Goal: Task Accomplishment & Management: Complete application form

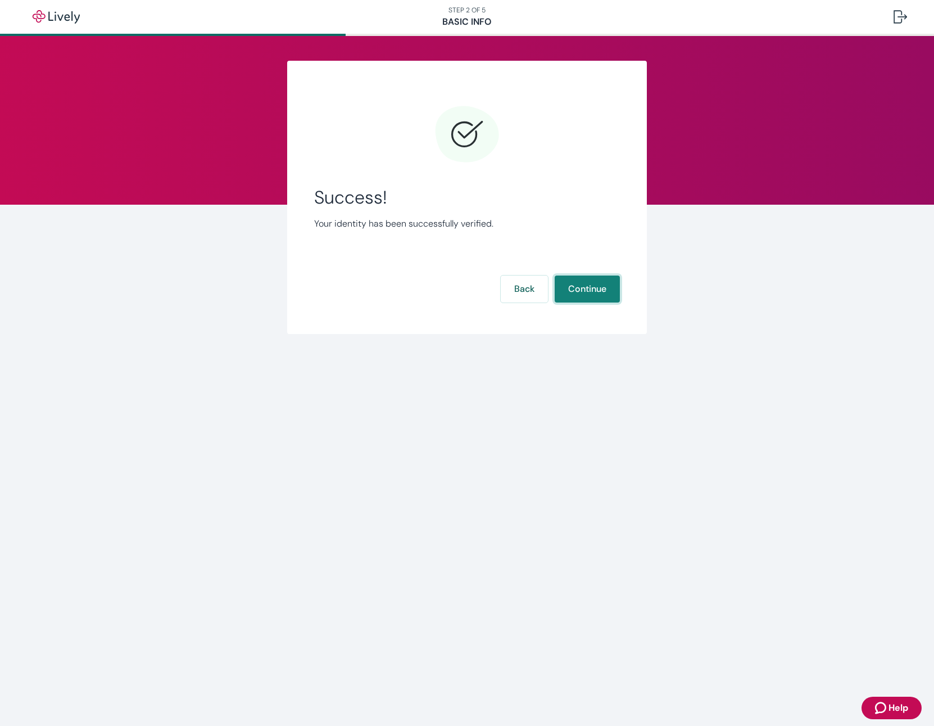
click at [599, 292] on button "Continue" at bounding box center [587, 288] width 65 height 27
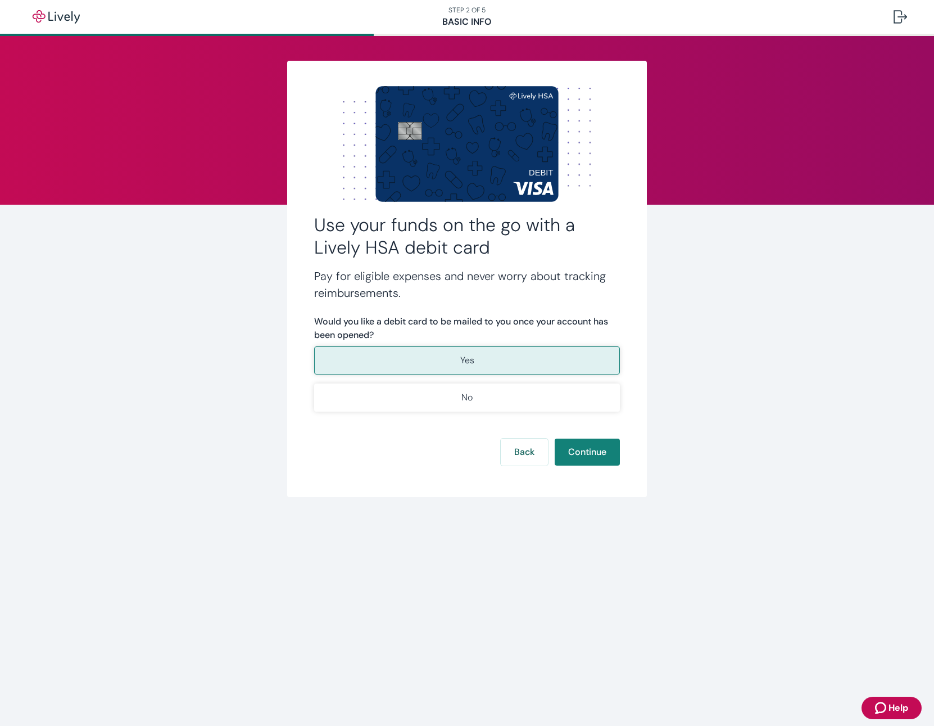
click at [465, 360] on p "Yes" at bounding box center [467, 360] width 14 height 13
click at [581, 457] on button "Continue" at bounding box center [587, 451] width 65 height 27
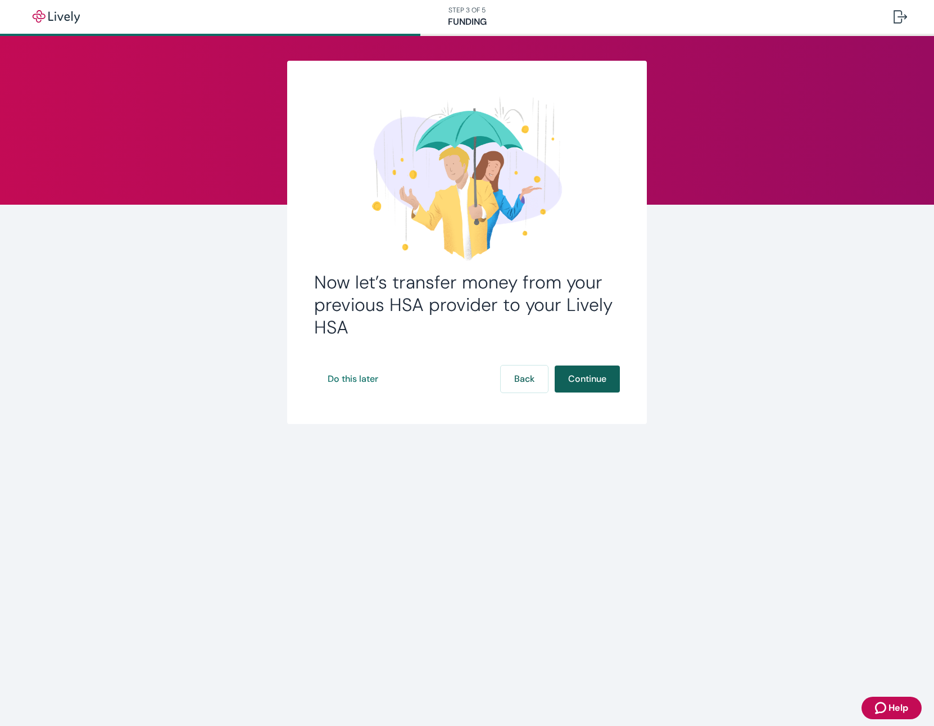
click at [578, 373] on button "Continue" at bounding box center [587, 378] width 65 height 27
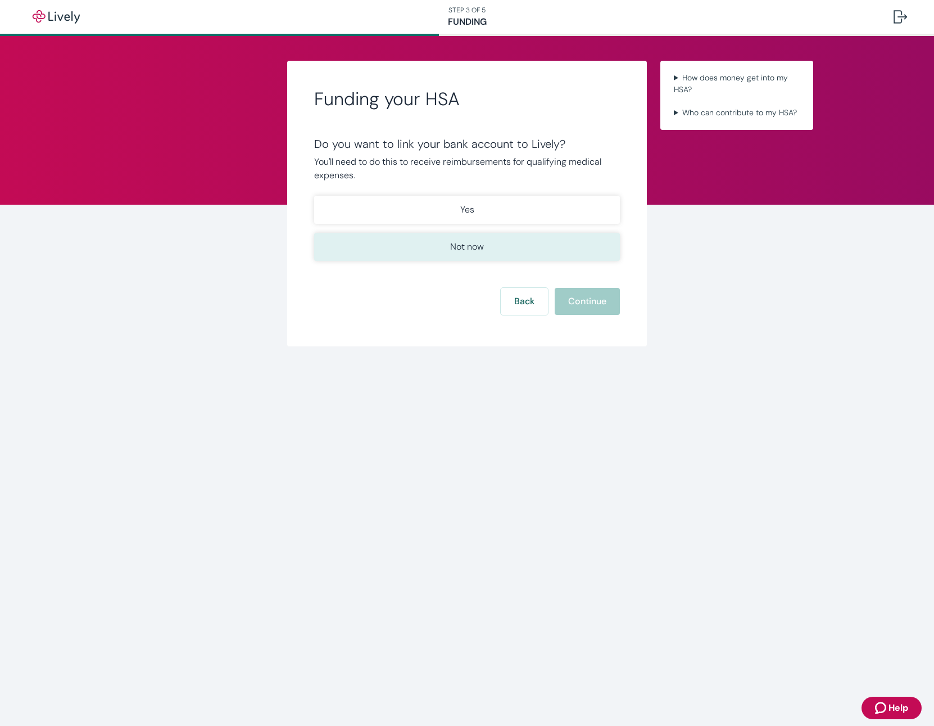
click at [477, 245] on p "Not now" at bounding box center [467, 246] width 34 height 13
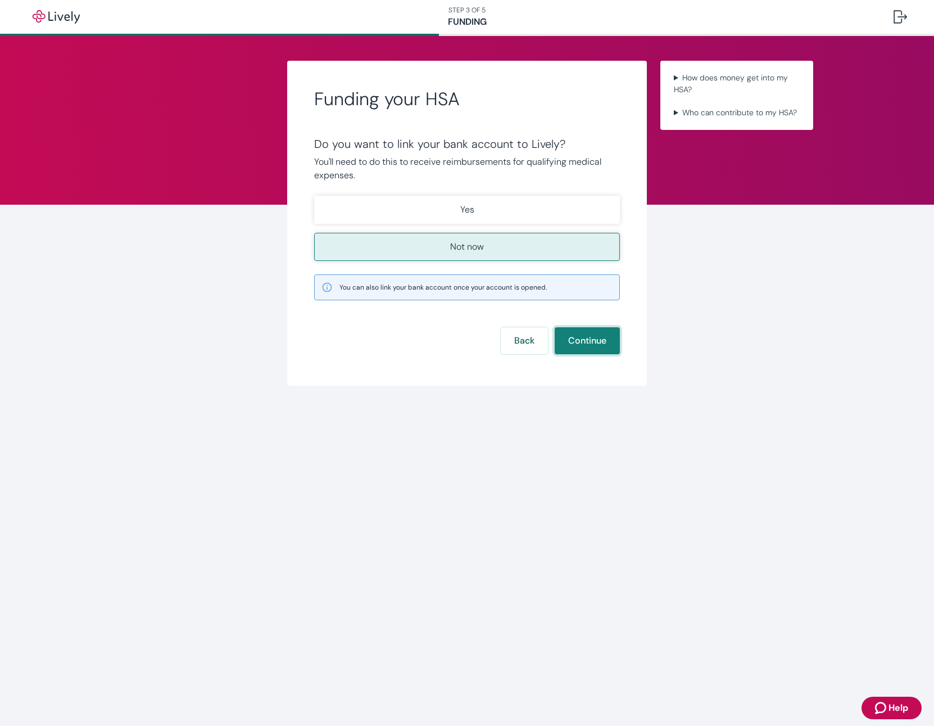
click at [571, 336] on button "Continue" at bounding box center [587, 340] width 65 height 27
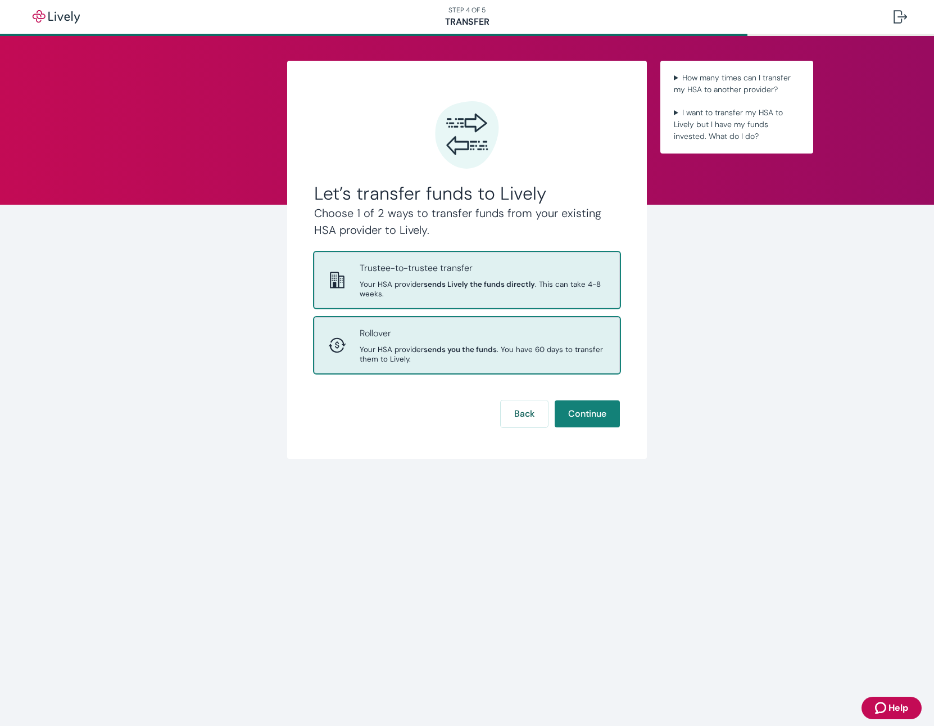
click at [541, 350] on span "Your HSA provider sends you the funds . You have 60 days to transfer them to Li…" at bounding box center [483, 354] width 246 height 19
click at [424, 288] on strong "sends Lively the funds directly" at bounding box center [479, 284] width 111 height 10
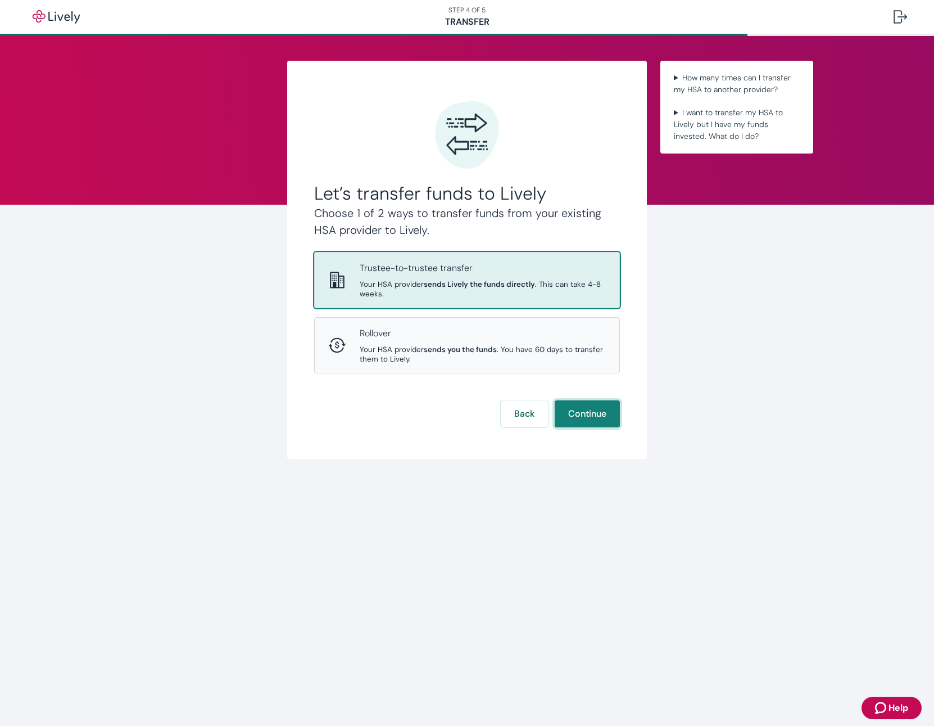
click at [596, 415] on button "Continue" at bounding box center [587, 413] width 65 height 27
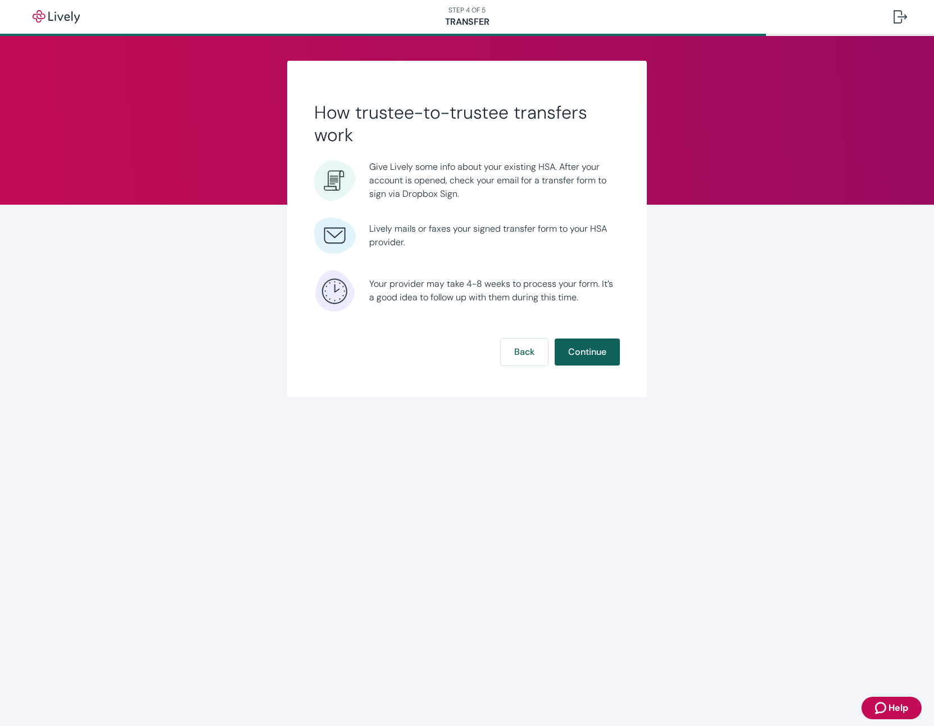
click at [587, 350] on button "Continue" at bounding box center [587, 351] width 65 height 27
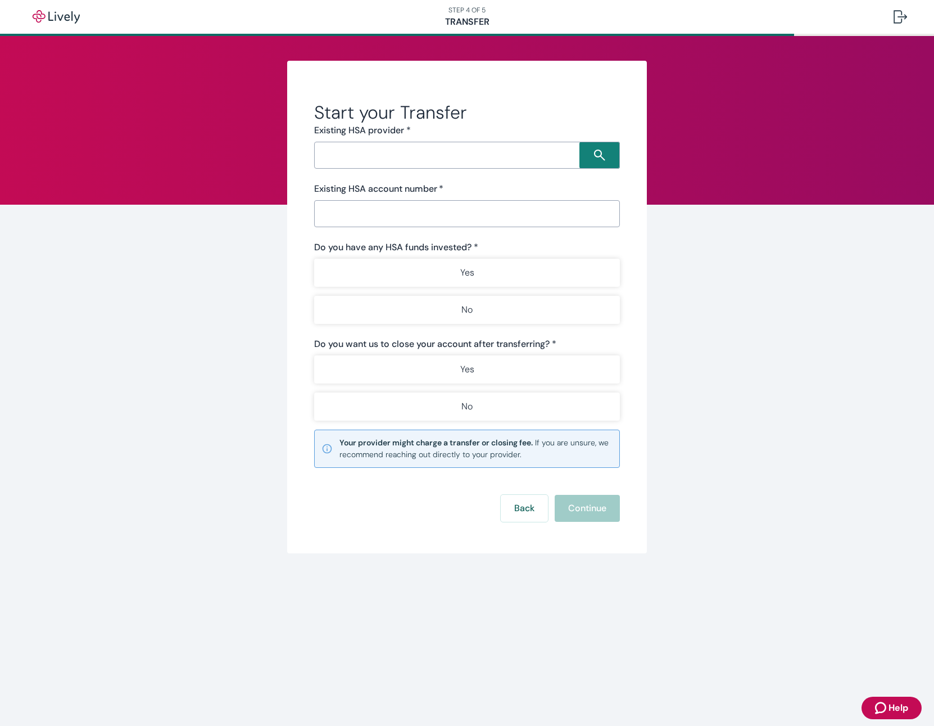
click at [528, 156] on input "Search input" at bounding box center [449, 155] width 262 height 16
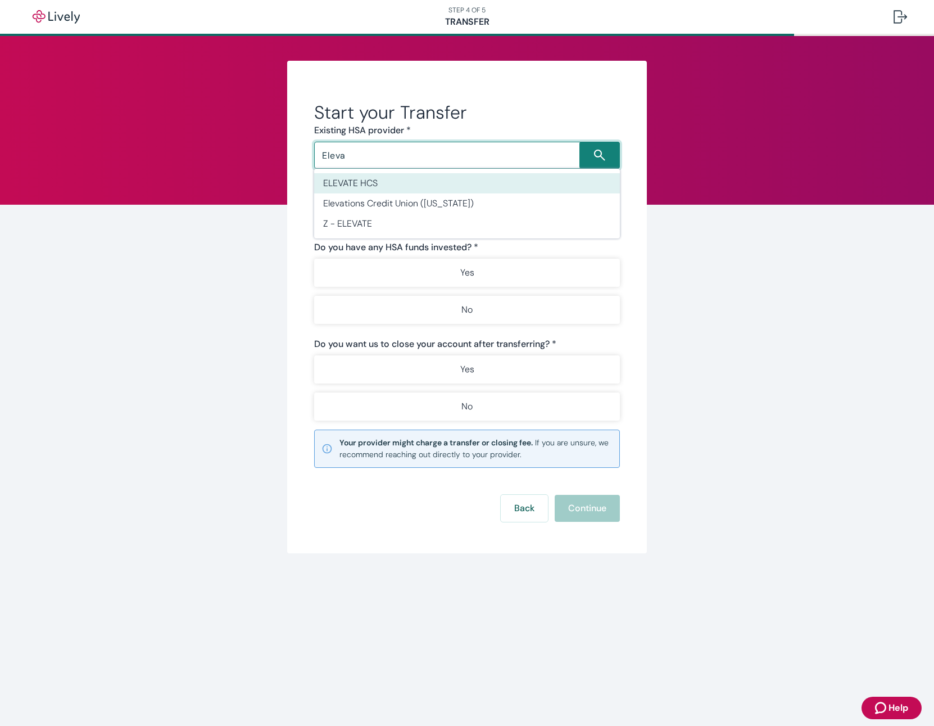
click at [368, 183] on li "ELEVATE HCS" at bounding box center [467, 183] width 306 height 20
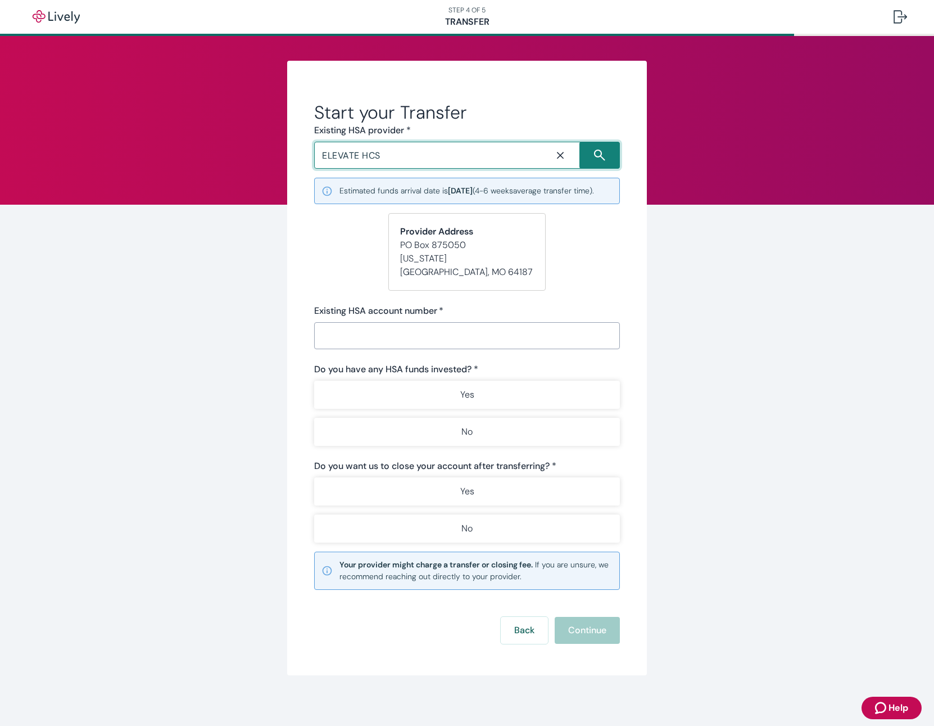
type input "ELEVATE HCS"
click at [357, 334] on input "Existing HSA account number   *" at bounding box center [467, 335] width 306 height 22
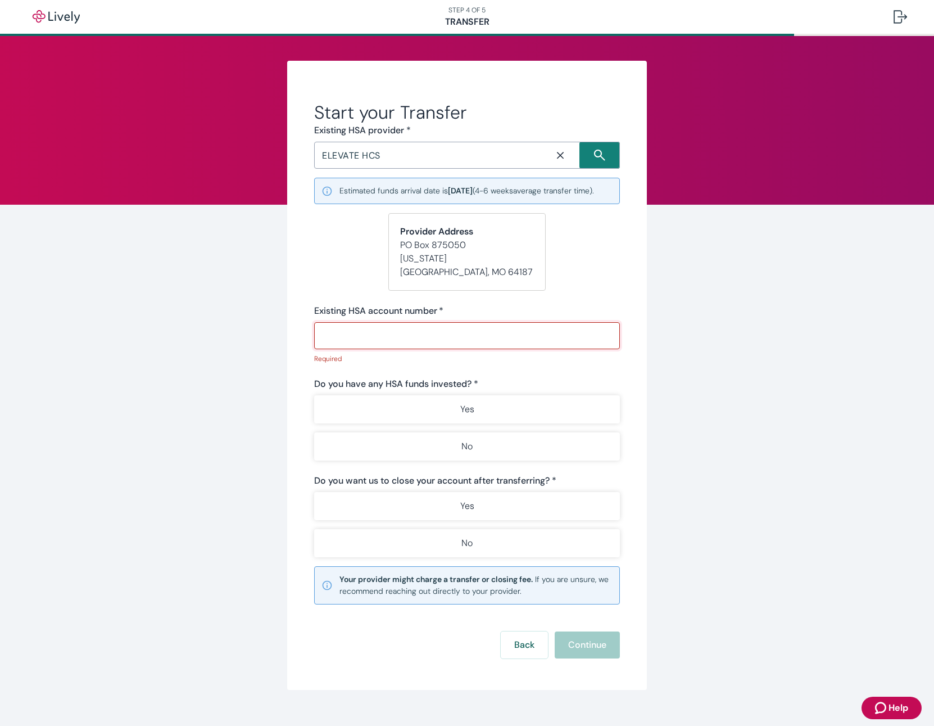
click at [369, 328] on input "Existing HSA account number   *" at bounding box center [467, 335] width 306 height 22
paste input "70743250000158015"
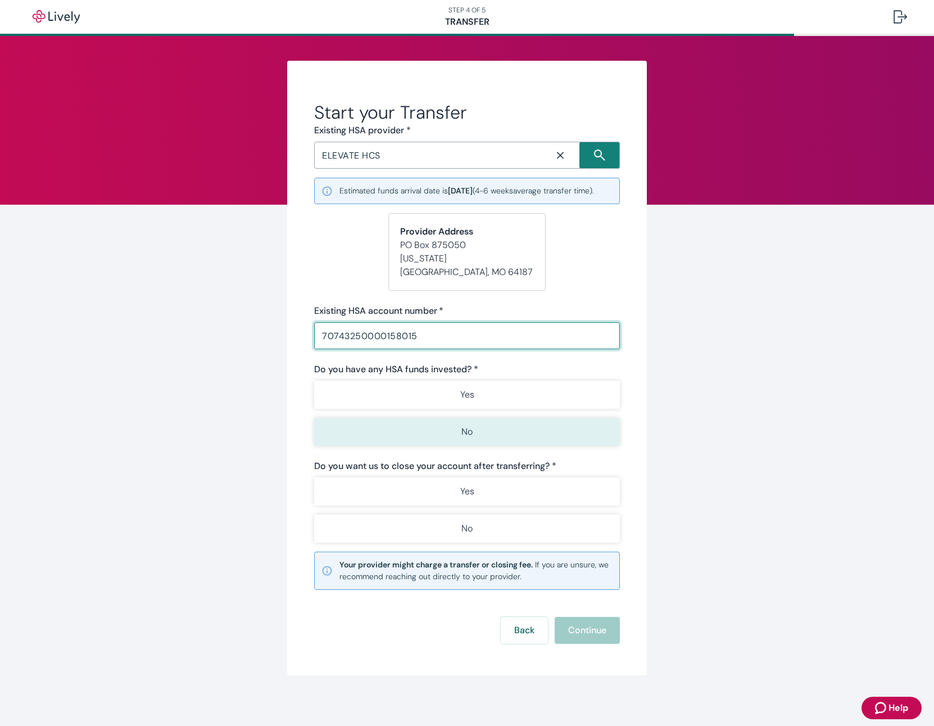
type input "70743250000158015"
click at [431, 429] on button "No" at bounding box center [467, 432] width 306 height 28
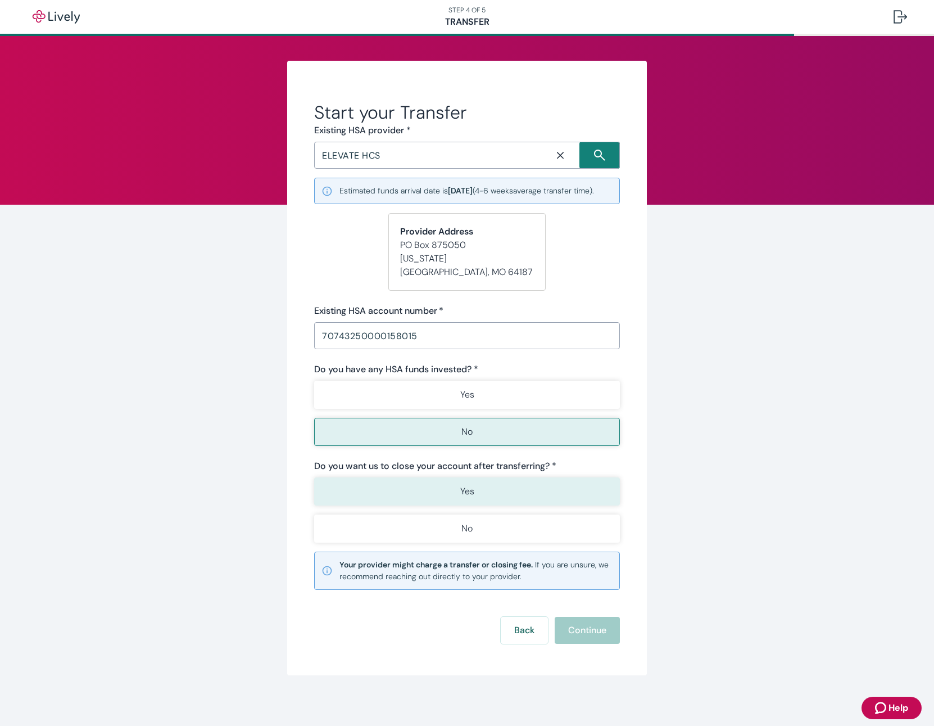
click at [437, 487] on button "Yes" at bounding box center [467, 491] width 306 height 28
click at [580, 627] on button "Continue" at bounding box center [587, 630] width 65 height 27
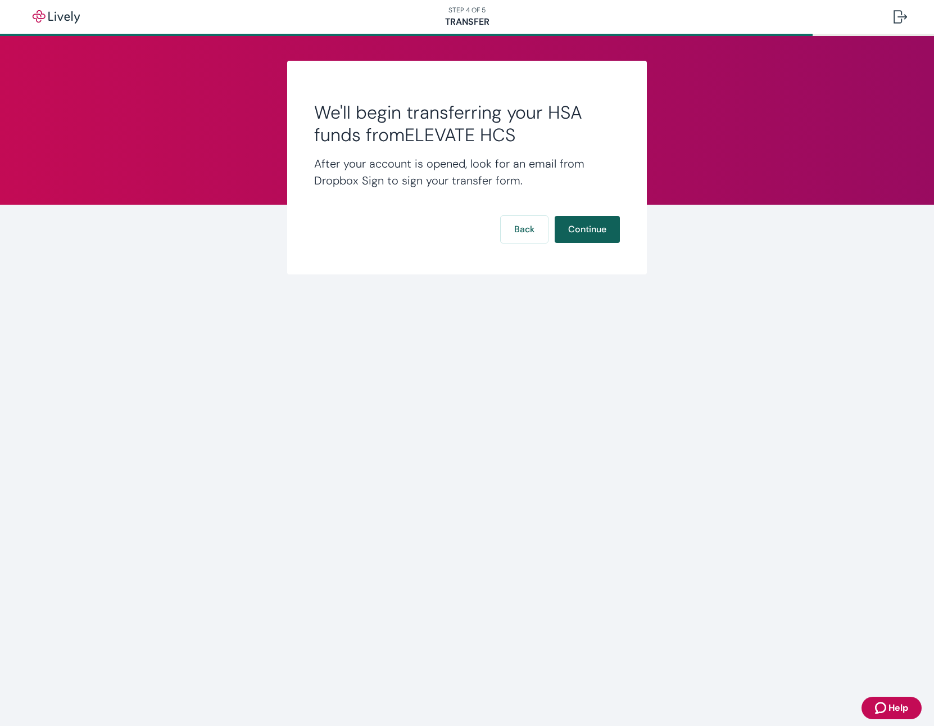
click at [581, 226] on button "Continue" at bounding box center [587, 229] width 65 height 27
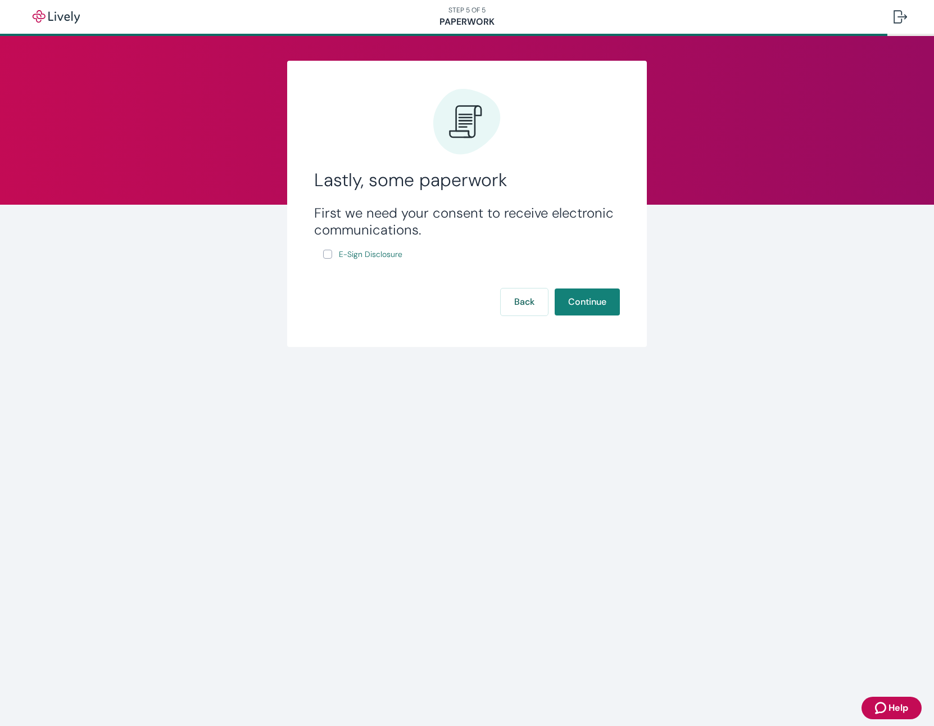
click at [327, 253] on input "E-Sign Disclosure" at bounding box center [327, 254] width 9 height 9
checkbox input "true"
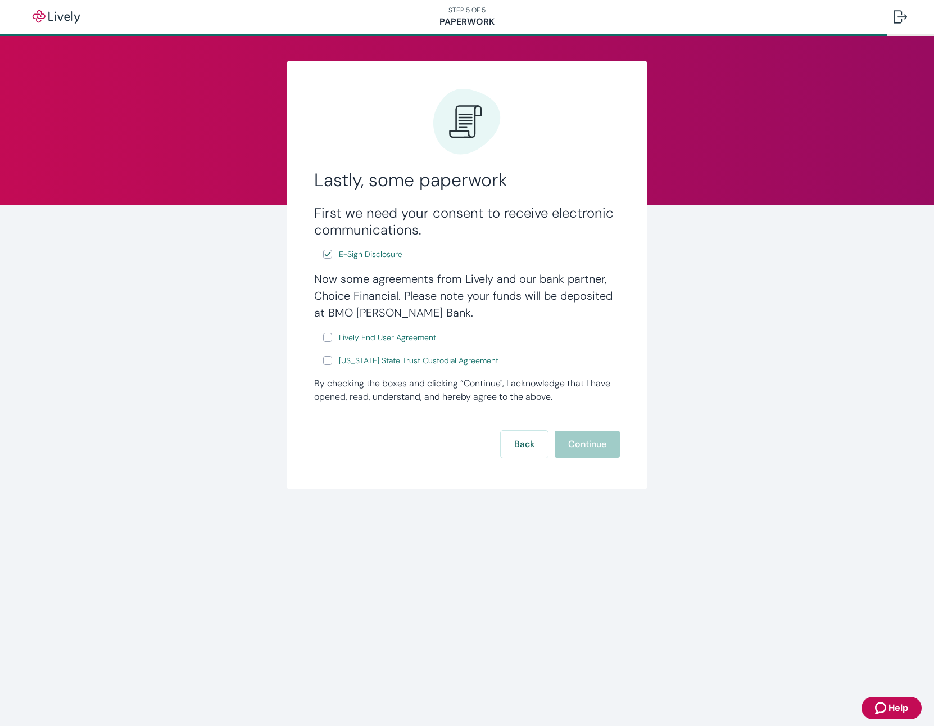
click at [328, 340] on input "Lively End User Agreement" at bounding box center [327, 337] width 9 height 9
checkbox input "true"
click at [327, 359] on input "[US_STATE] State Trust Custodial Agreement" at bounding box center [327, 360] width 9 height 9
checkbox input "true"
click at [574, 440] on button "Continue" at bounding box center [587, 444] width 65 height 27
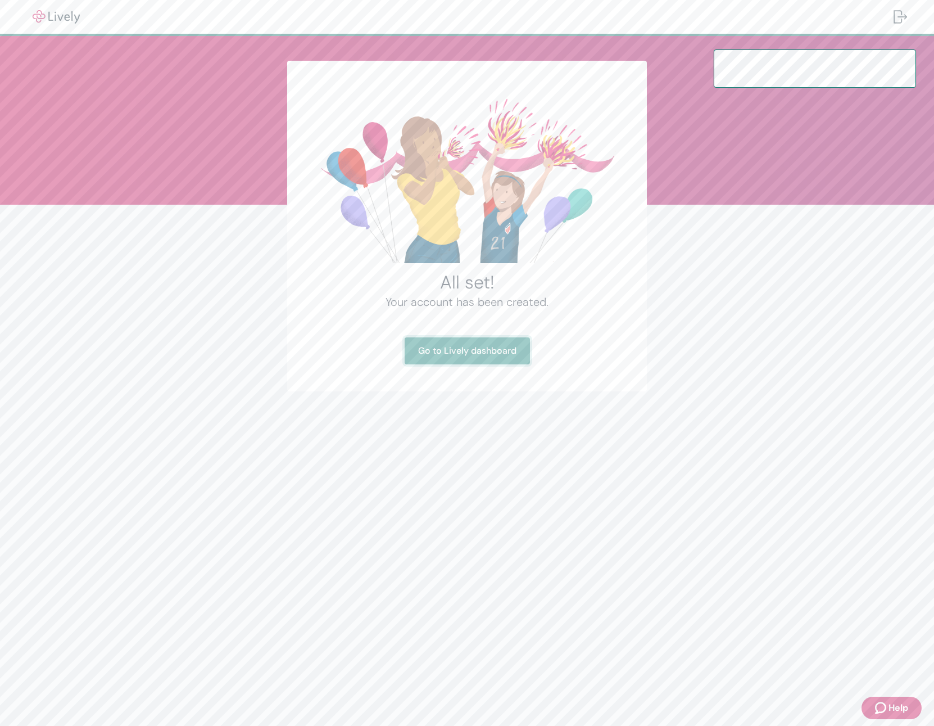
click at [504, 353] on link "Go to Lively dashboard" at bounding box center [467, 350] width 125 height 27
